Goal: Information Seeking & Learning: Learn about a topic

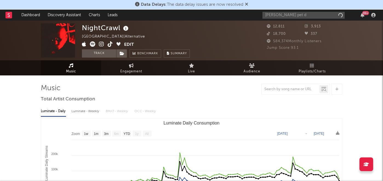
select select "1w"
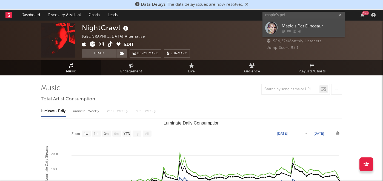
type input "maple's pet"
click at [285, 27] on div "Maple's Pet Dinosaur" at bounding box center [311, 26] width 60 height 7
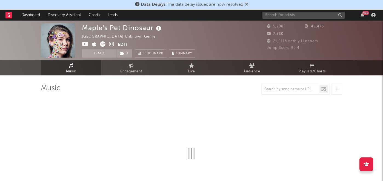
select select "1w"
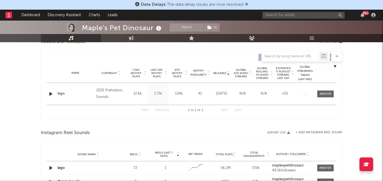
scroll to position [196, 0]
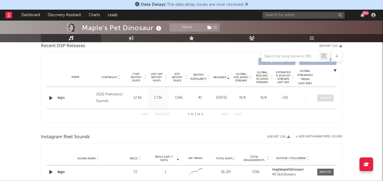
click at [324, 98] on div at bounding box center [325, 98] width 12 height 4
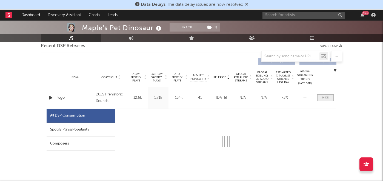
select select "1w"
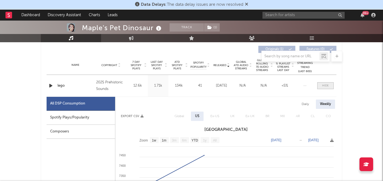
scroll to position [207, 0]
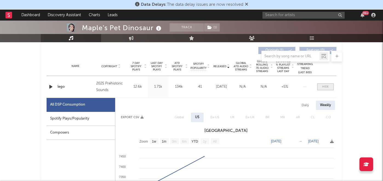
click at [323, 88] on div at bounding box center [325, 87] width 7 height 4
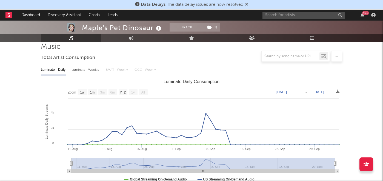
scroll to position [0, 0]
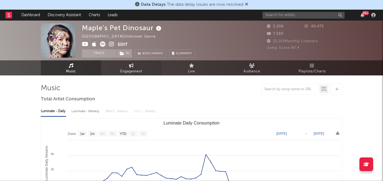
click at [129, 74] on span "Engagement" at bounding box center [131, 71] width 22 height 7
select select "1w"
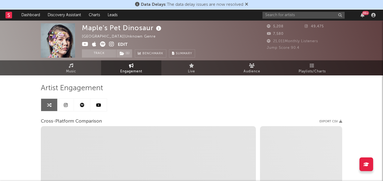
select select "1m"
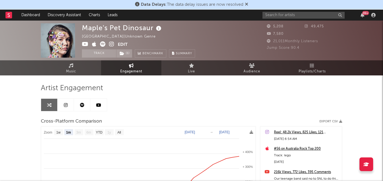
click at [112, 44] on icon at bounding box center [111, 43] width 5 height 5
drag, startPoint x: 154, startPoint y: 27, endPoint x: 84, endPoint y: 28, distance: 69.8
click at [84, 28] on div "Maple's Pet Dinosaur" at bounding box center [122, 27] width 81 height 9
copy div "Maple's Pet Dinosaur"
click at [136, 32] on div "Maple's Pet Dinosaur" at bounding box center [122, 27] width 81 height 9
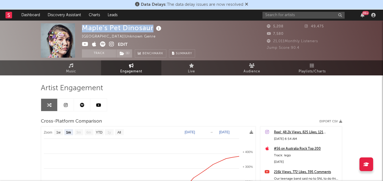
drag, startPoint x: 152, startPoint y: 27, endPoint x: 83, endPoint y: 28, distance: 69.5
click at [83, 28] on div "Maple's Pet Dinosaur" at bounding box center [122, 27] width 81 height 9
copy div "Maple's Pet Dinosaur"
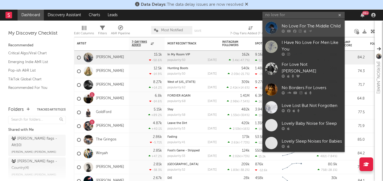
type input "no love for"
click at [297, 31] on div at bounding box center [311, 30] width 60 height 3
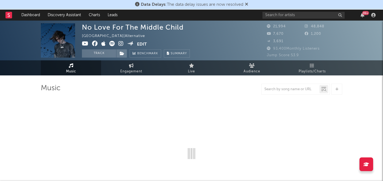
select select "6m"
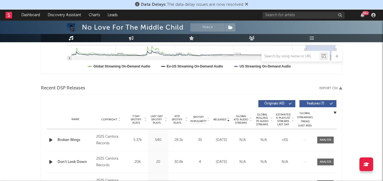
scroll to position [154, 0]
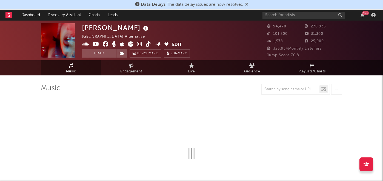
select select "6m"
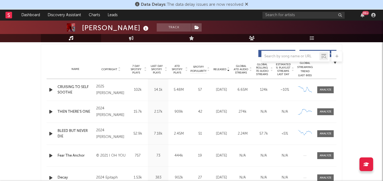
scroll to position [208, 0]
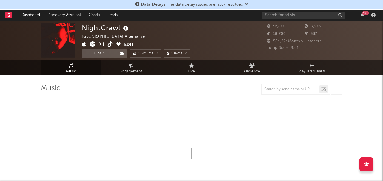
select select "1w"
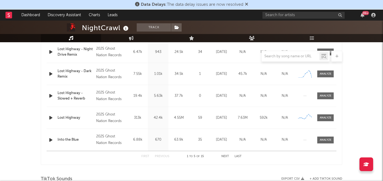
scroll to position [243, 0]
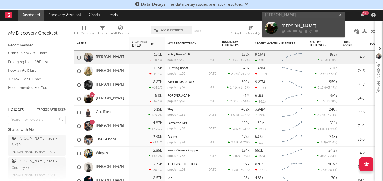
type input "[PERSON_NAME]"
click at [292, 30] on div at bounding box center [311, 30] width 60 height 3
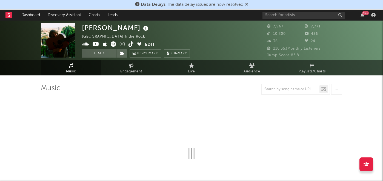
select select "6m"
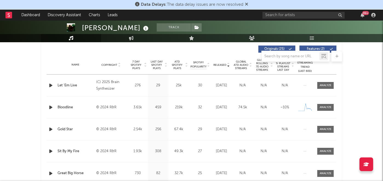
scroll to position [195, 0]
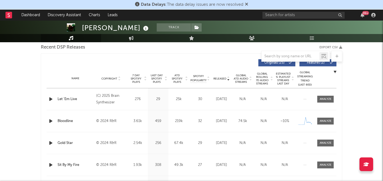
click at [140, 74] on span "7 Day Spotify Plays" at bounding box center [136, 79] width 15 height 10
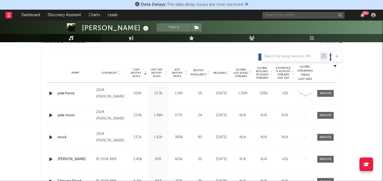
click at [282, 15] on input "text" at bounding box center [303, 15] width 82 height 7
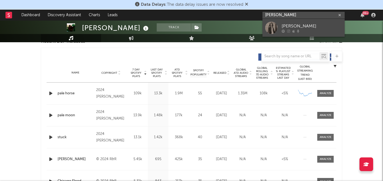
type input "[PERSON_NAME]"
click at [279, 26] on link "[PERSON_NAME]" at bounding box center [303, 28] width 82 height 18
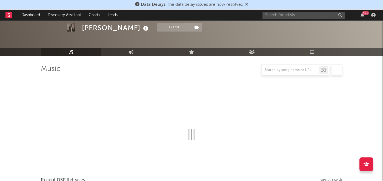
scroll to position [201, 0]
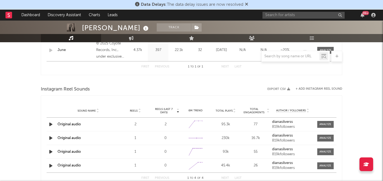
select select "1w"
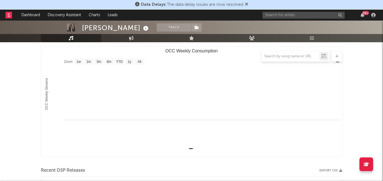
scroll to position [0, 0]
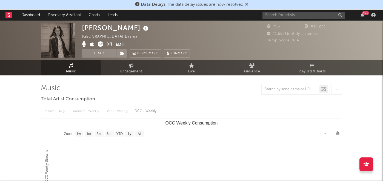
click at [108, 43] on icon at bounding box center [109, 43] width 5 height 5
